Goal: Subscribe to service/newsletter

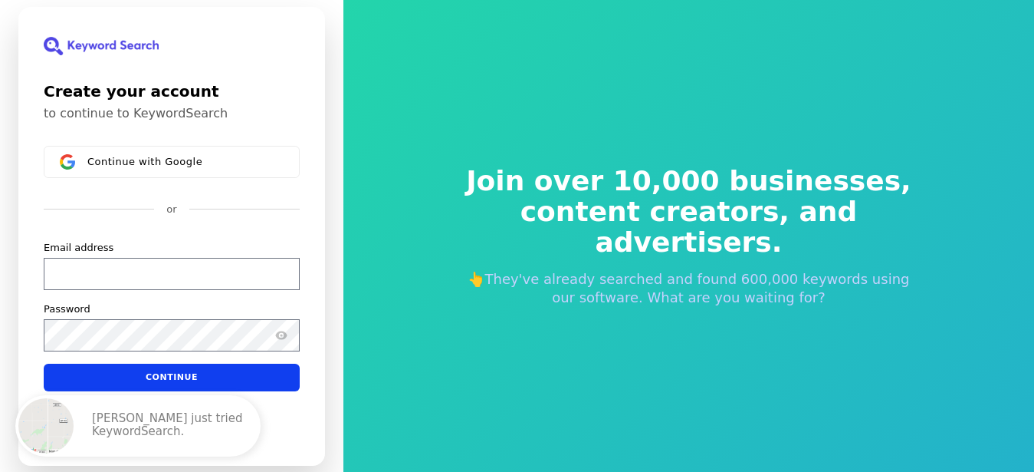
scroll to position [1, 0]
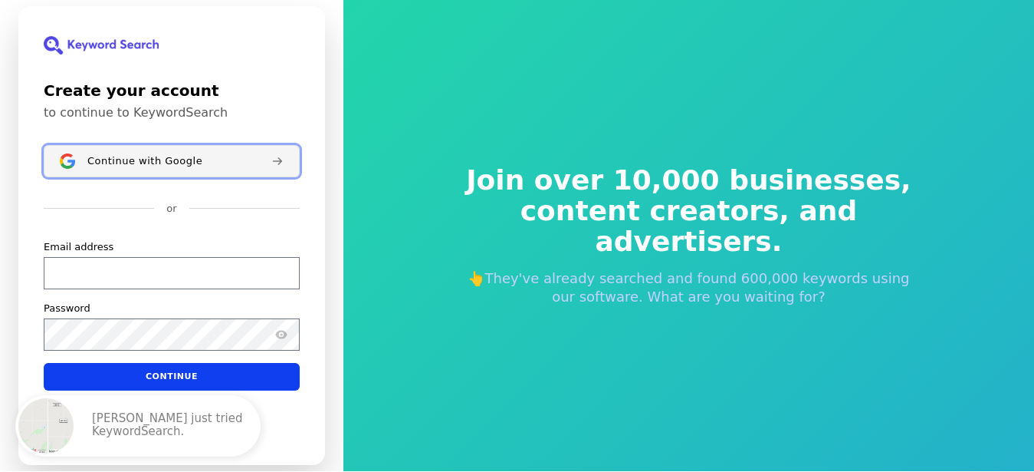
click at [183, 168] on button "Continue with Google" at bounding box center [172, 161] width 256 height 32
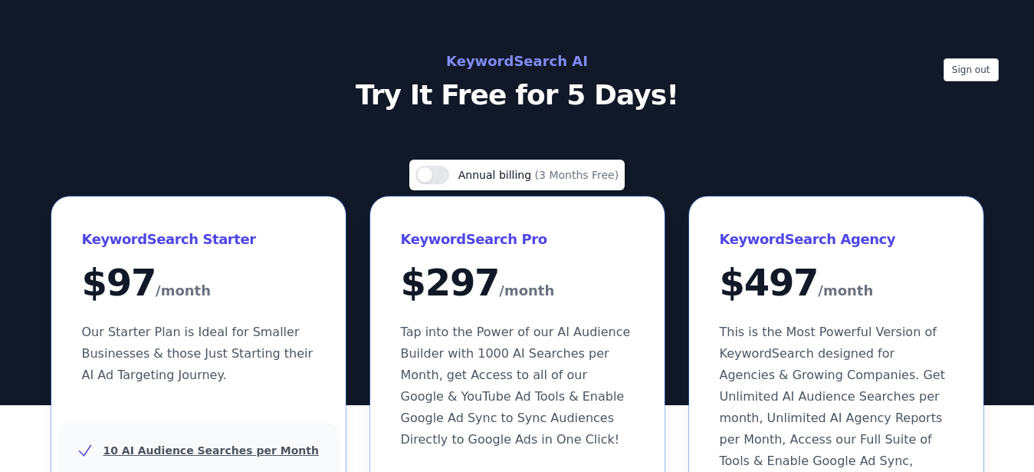
click at [494, 64] on h2 "KeywordSearch AI" at bounding box center [517, 61] width 687 height 25
click at [471, 91] on p "Try It Free for 5 Days!" at bounding box center [517, 95] width 687 height 31
click at [449, 173] on button "Use setting" at bounding box center [433, 175] width 34 height 18
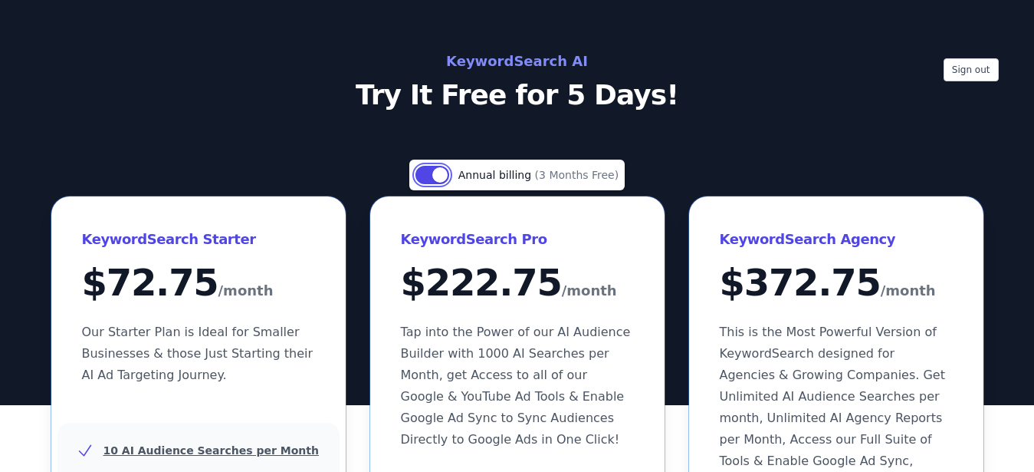
click at [438, 176] on button "Use setting" at bounding box center [433, 175] width 34 height 18
